Goal: Find specific page/section: Find specific page/section

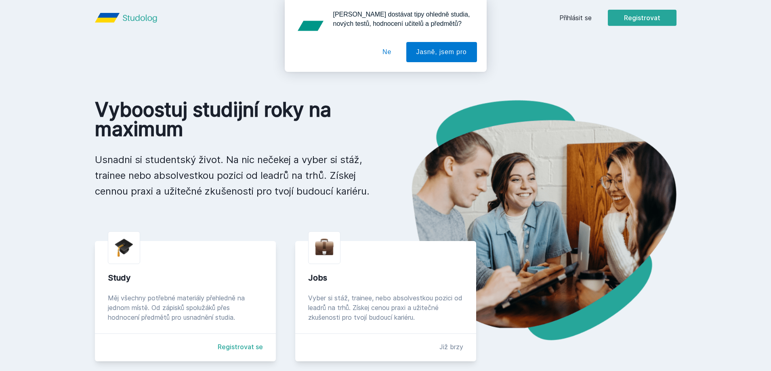
click at [579, 21] on div "[PERSON_NAME] dostávat tipy ohledně studia, nových testů, hodnocení učitelů a p…" at bounding box center [385, 36] width 771 height 72
click at [385, 55] on button "Ne" at bounding box center [387, 52] width 29 height 20
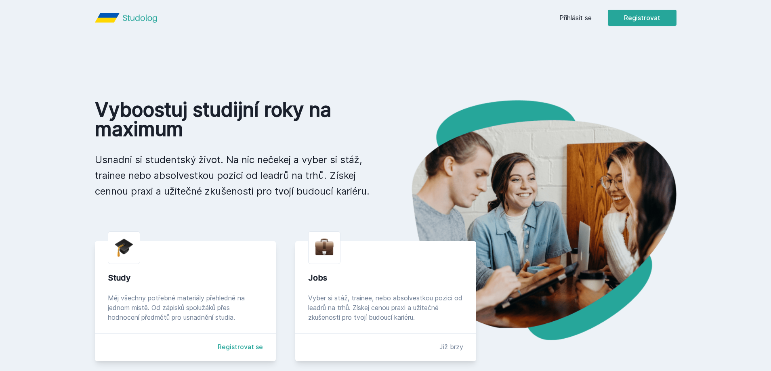
click at [577, 17] on link "Přihlásit se" at bounding box center [576, 18] width 32 height 10
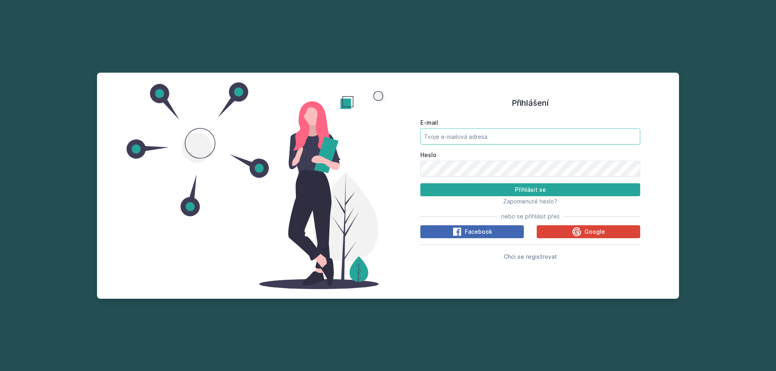
click at [499, 128] on div "E-mail" at bounding box center [530, 132] width 220 height 26
click at [480, 139] on input "E-mail" at bounding box center [530, 136] width 220 height 16
type input "[EMAIL_ADDRESS][DOMAIN_NAME]"
click at [420, 183] on button "Přihlásit se" at bounding box center [530, 189] width 220 height 13
click at [385, 162] on div "Přihlášení E-mail [EMAIL_ADDRESS][DOMAIN_NAME] Heslo Přihlásit se Zapomenuté he…" at bounding box center [388, 186] width 582 height 226
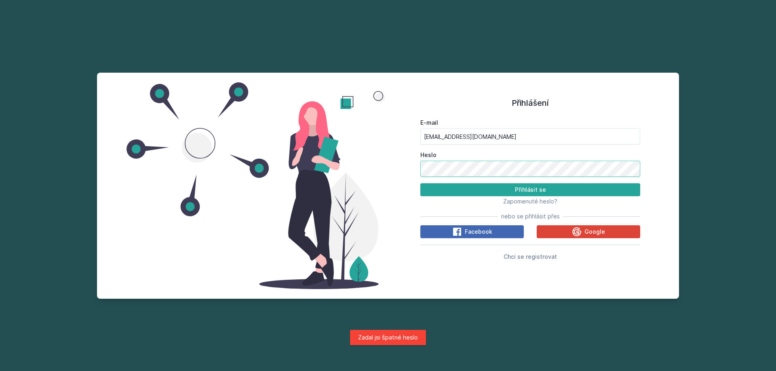
click at [420, 183] on button "Přihlásit se" at bounding box center [530, 189] width 220 height 13
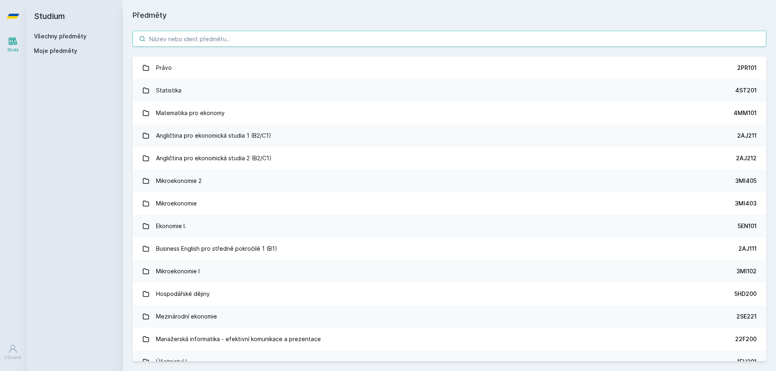
drag, startPoint x: 216, startPoint y: 38, endPoint x: 162, endPoint y: 8, distance: 61.8
click at [217, 38] on input "search" at bounding box center [450, 39] width 634 height 16
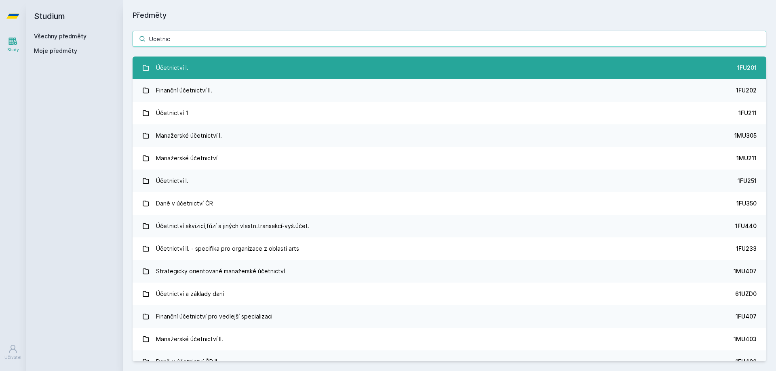
type input "Ucetnic"
click at [206, 72] on link "Účetnictví I. 1FU201" at bounding box center [450, 68] width 634 height 23
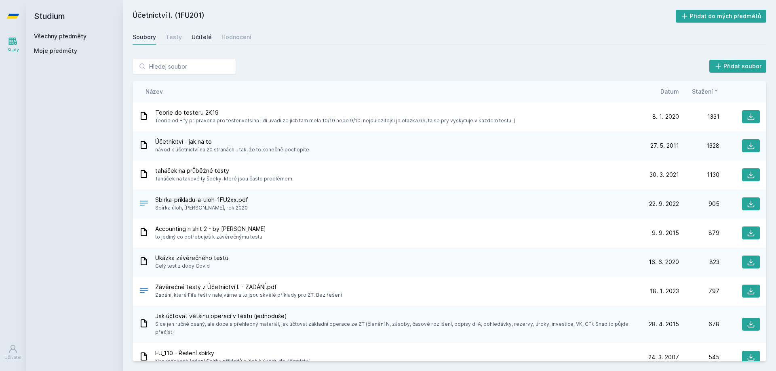
click at [203, 37] on div "Učitelé" at bounding box center [202, 37] width 20 height 8
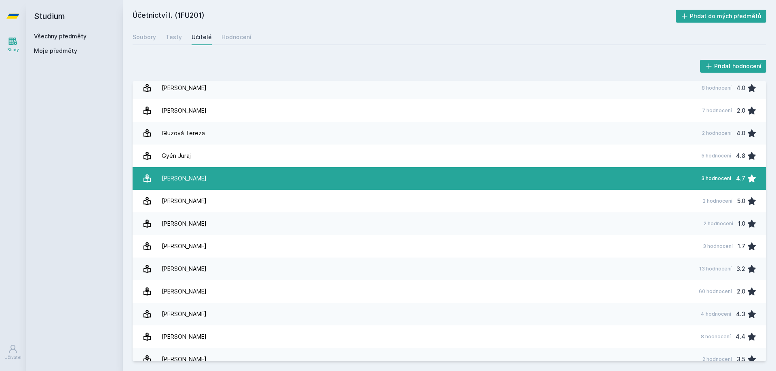
scroll to position [202, 0]
